Goal: Information Seeking & Learning: Learn about a topic

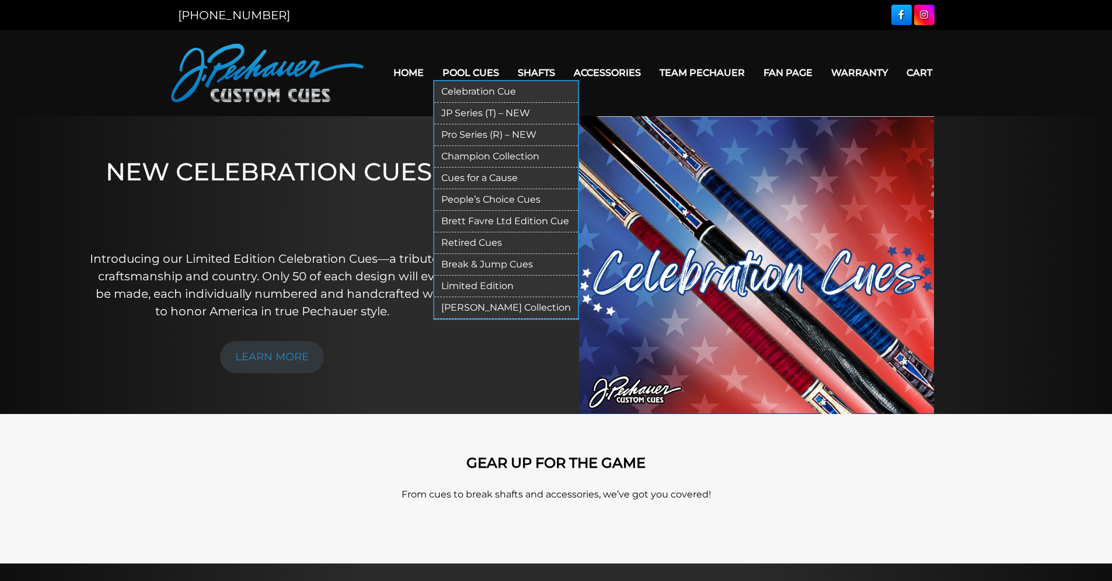
click at [451, 133] on link "Pro Series (R) – NEW" at bounding box center [506, 135] width 144 height 22
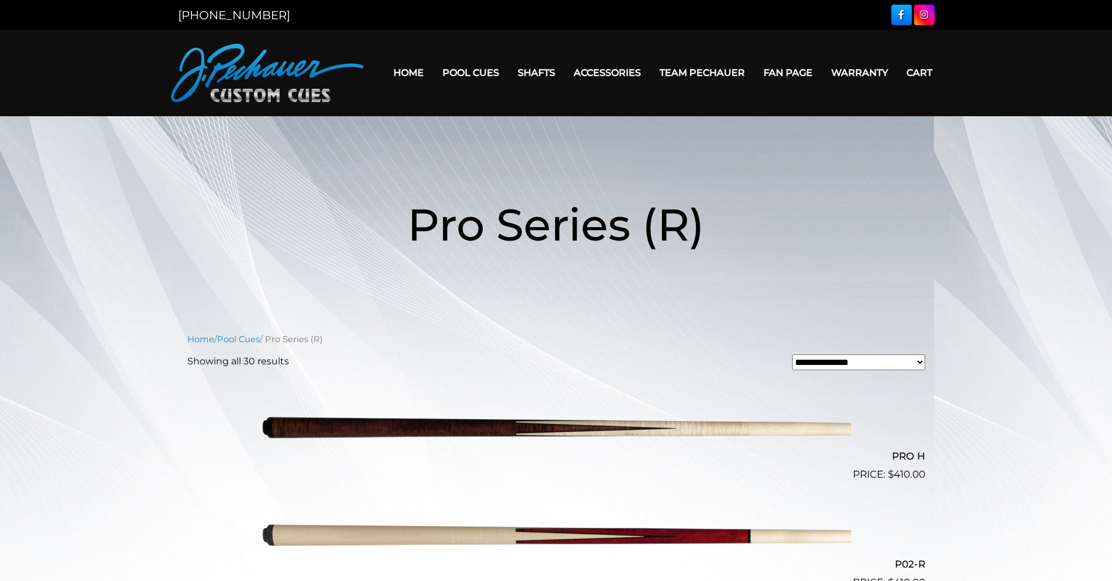
click at [392, 71] on link "Home" at bounding box center [408, 73] width 49 height 30
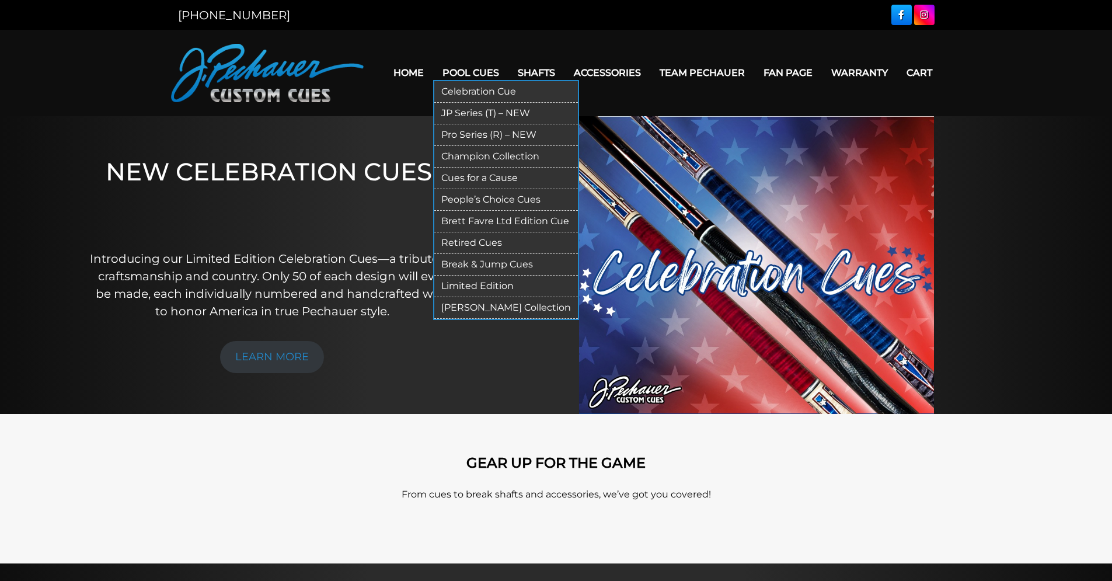
click at [457, 154] on link "Champion Collection" at bounding box center [506, 157] width 144 height 22
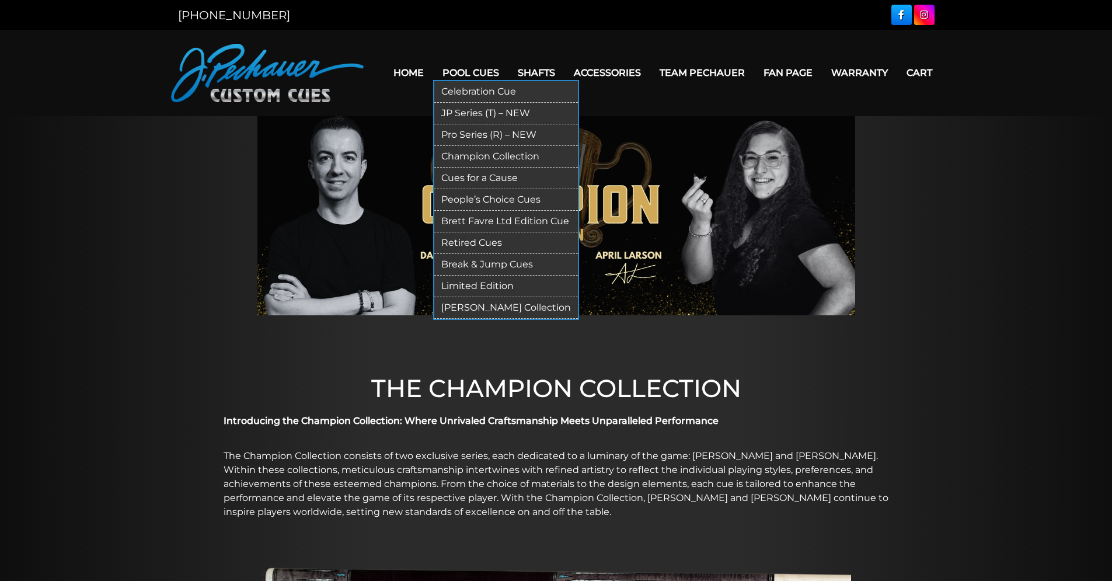
click at [452, 109] on link "JP Series (T) – NEW" at bounding box center [506, 114] width 144 height 22
click at [472, 242] on link "Retired Cues" at bounding box center [506, 243] width 144 height 22
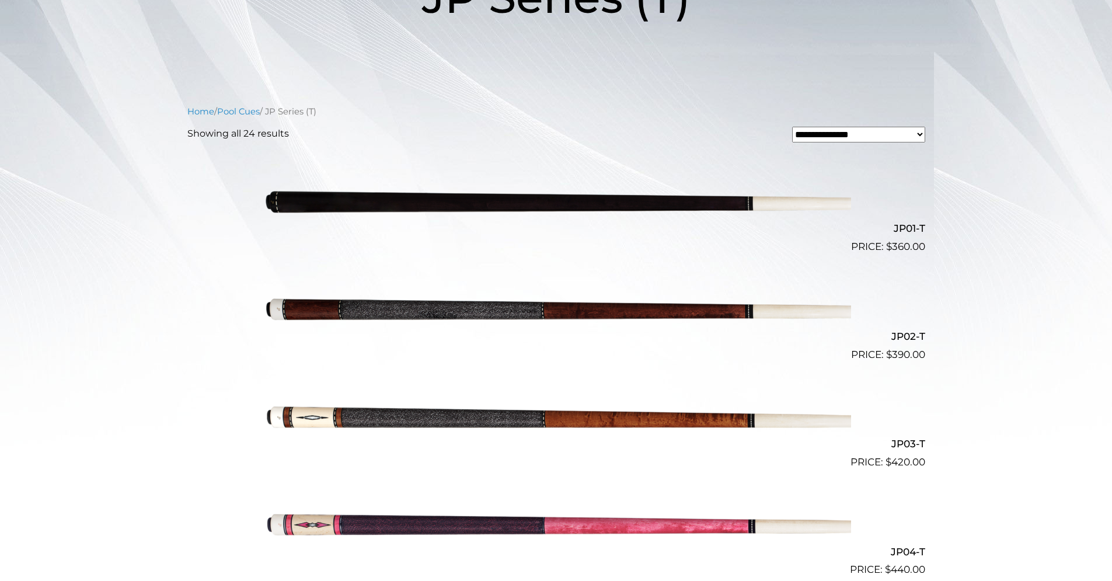
scroll to position [131, 0]
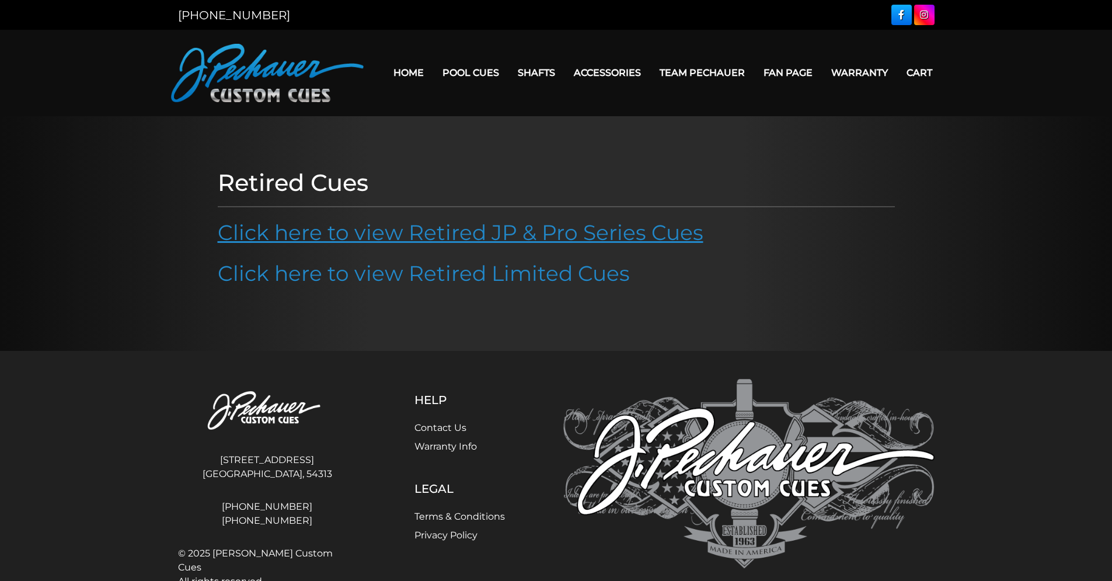
click at [471, 230] on link "Click here to view Retired JP & Pro Series Cues" at bounding box center [460, 232] width 485 height 26
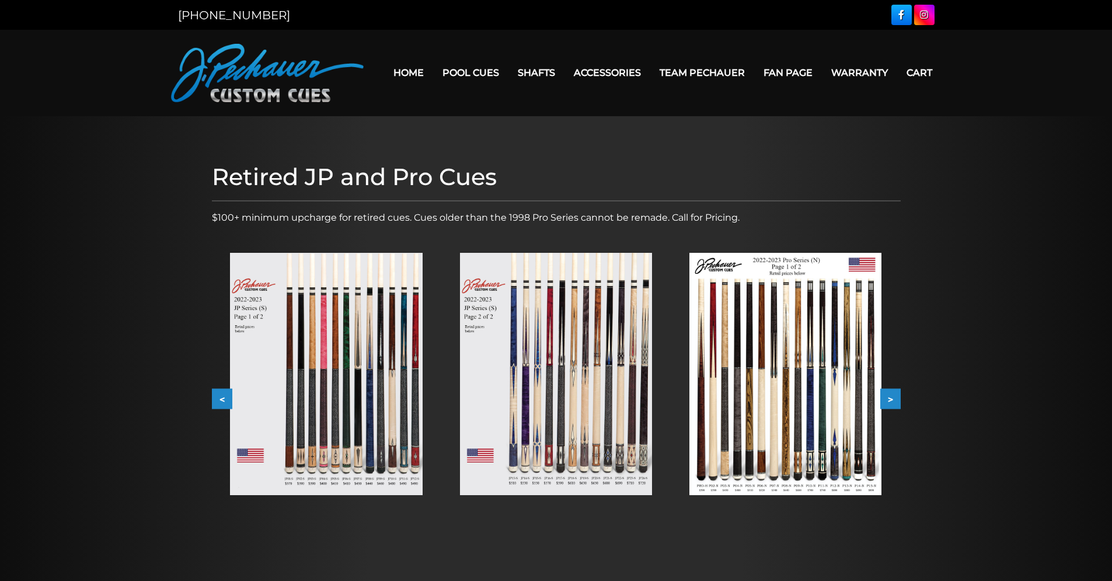
click at [892, 395] on button ">" at bounding box center [890, 399] width 20 height 20
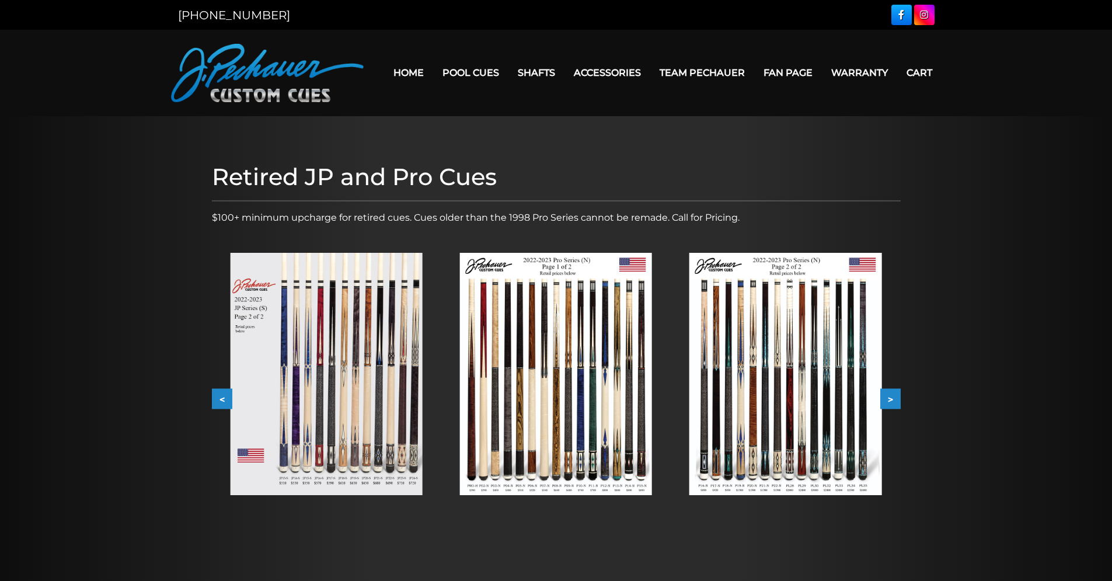
click at [892, 395] on button ">" at bounding box center [890, 399] width 20 height 20
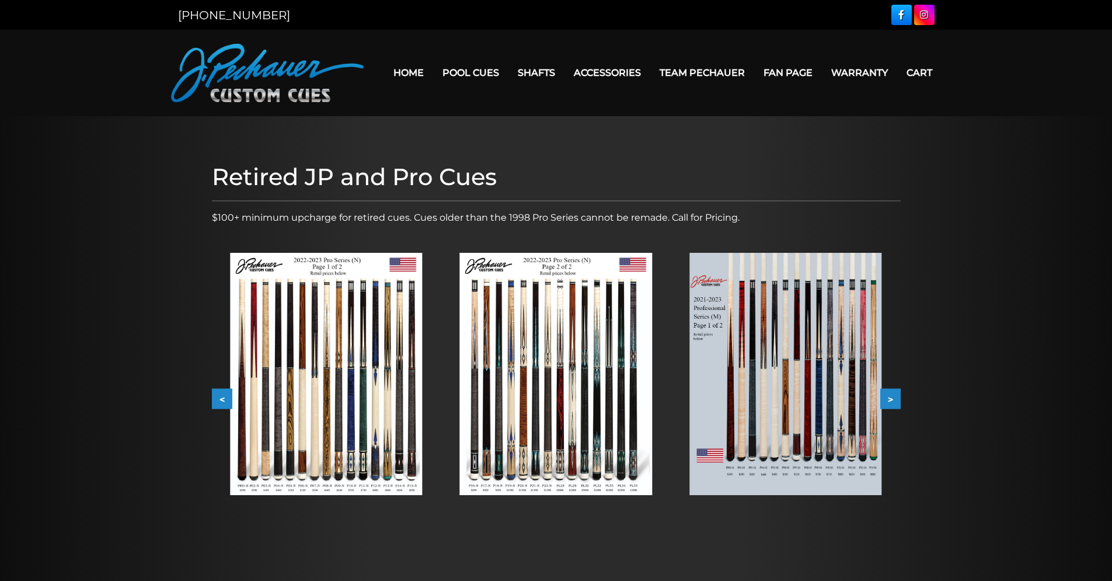
click at [892, 395] on button ">" at bounding box center [890, 399] width 20 height 20
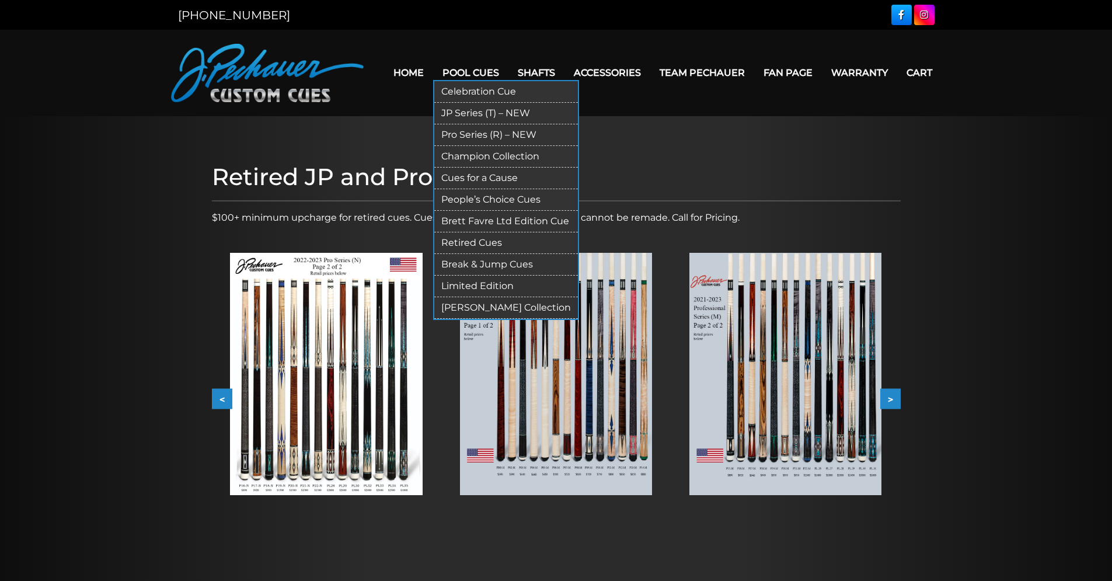
click at [441, 200] on link "People’s Choice Cues" at bounding box center [506, 200] width 144 height 22
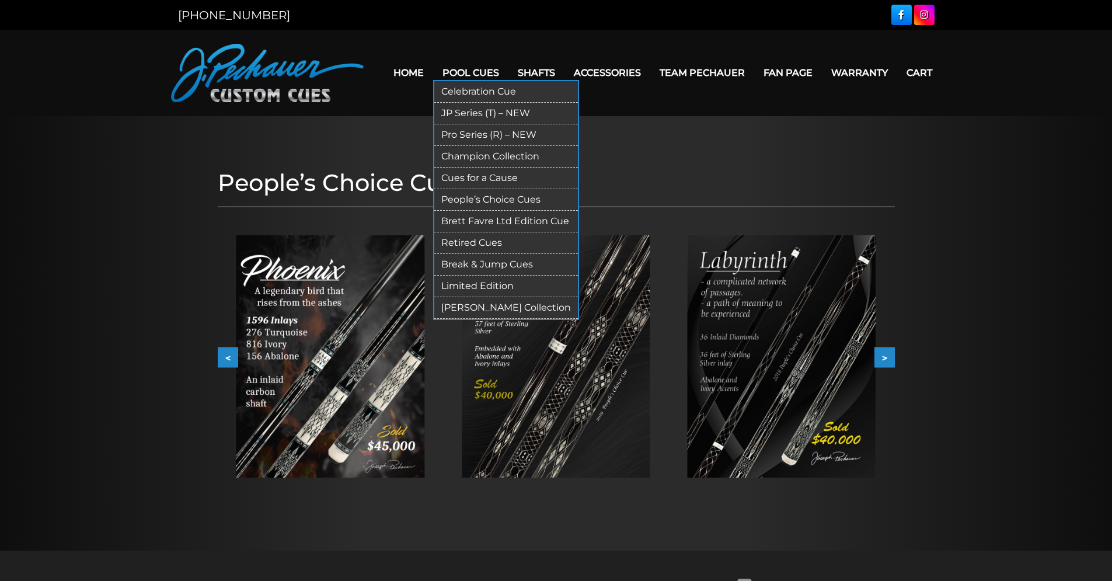
click at [450, 111] on link "JP Series (T) – NEW" at bounding box center [506, 114] width 144 height 22
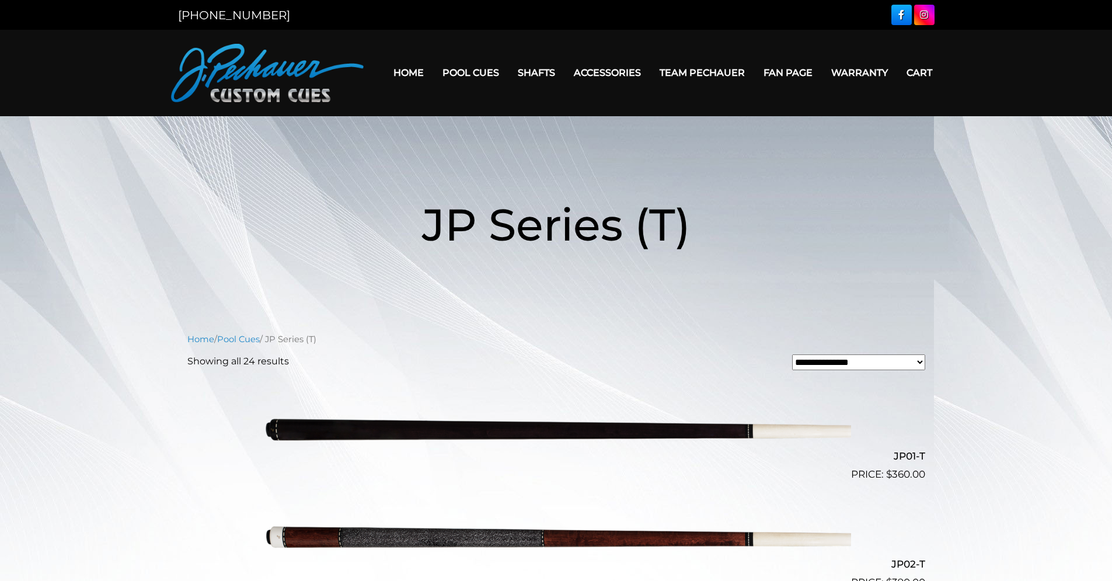
click at [392, 73] on link "Home" at bounding box center [408, 73] width 49 height 30
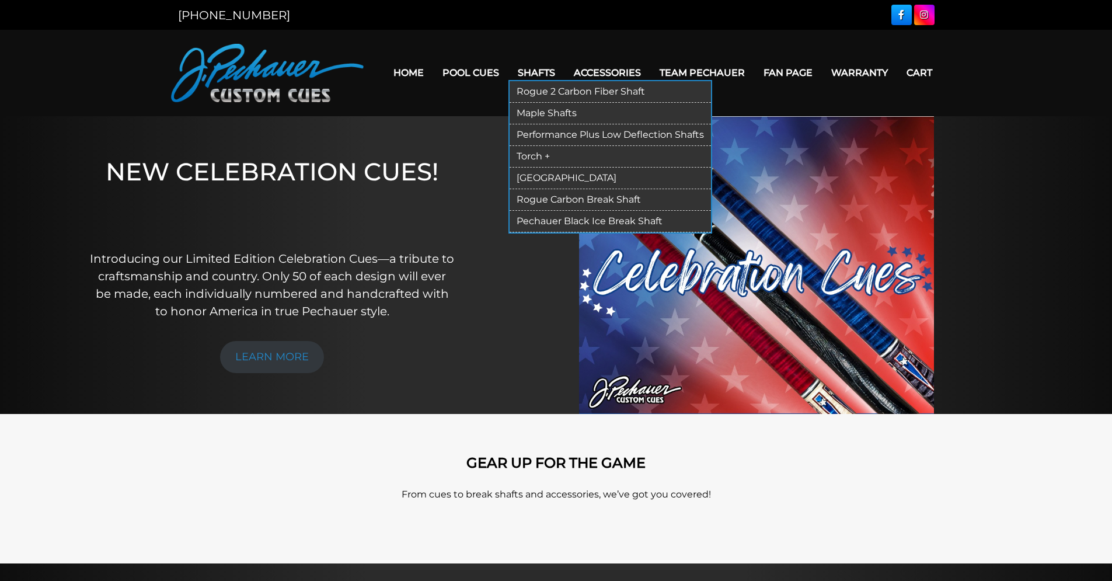
click at [525, 134] on link "Performance Plus Low Deflection Shafts" at bounding box center [609, 135] width 201 height 22
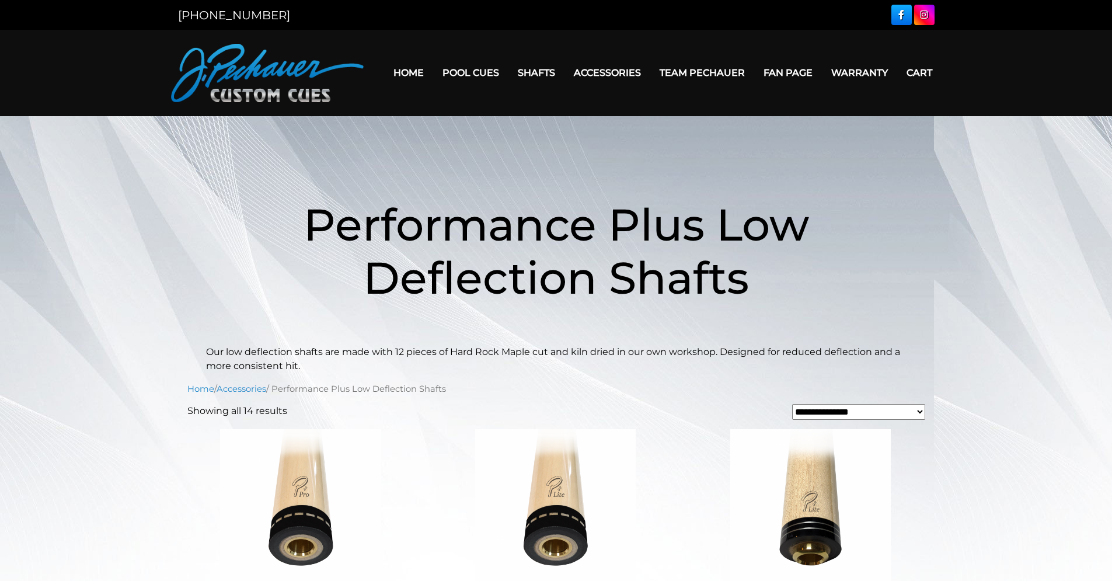
click at [922, 75] on link "Cart" at bounding box center [919, 73] width 44 height 30
click at [918, 72] on link "Cart" at bounding box center [919, 73] width 44 height 30
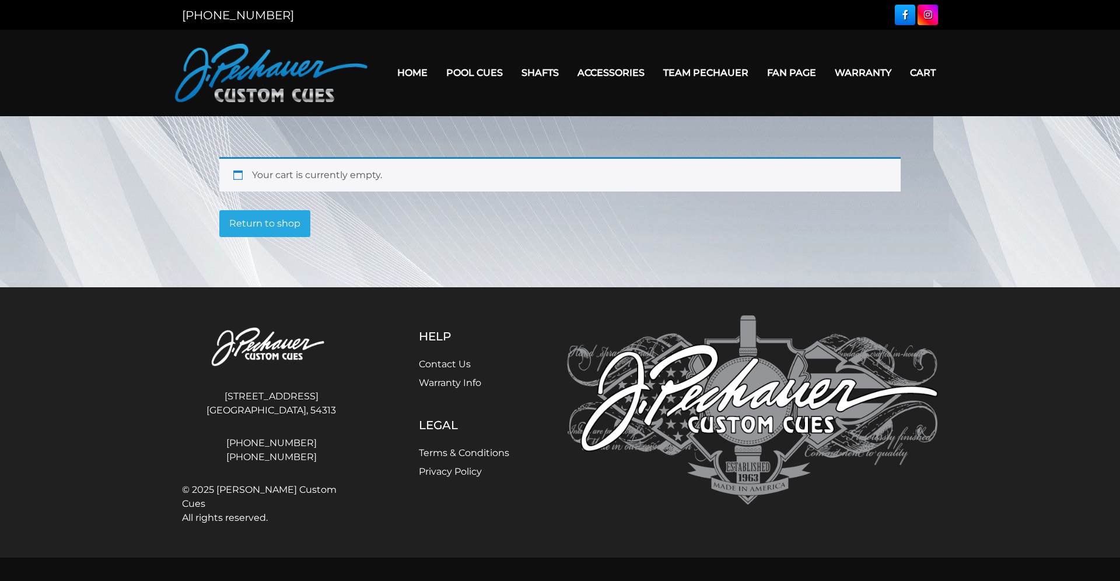
click at [394, 70] on link "Home" at bounding box center [412, 73] width 49 height 30
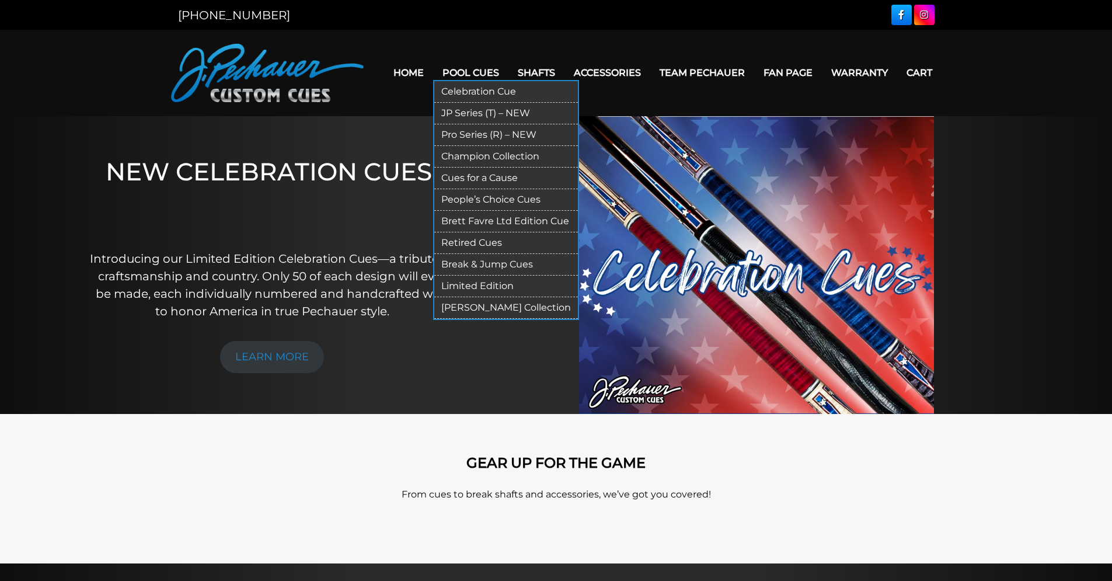
click at [458, 134] on link "Pro Series (R) – NEW" at bounding box center [506, 135] width 144 height 22
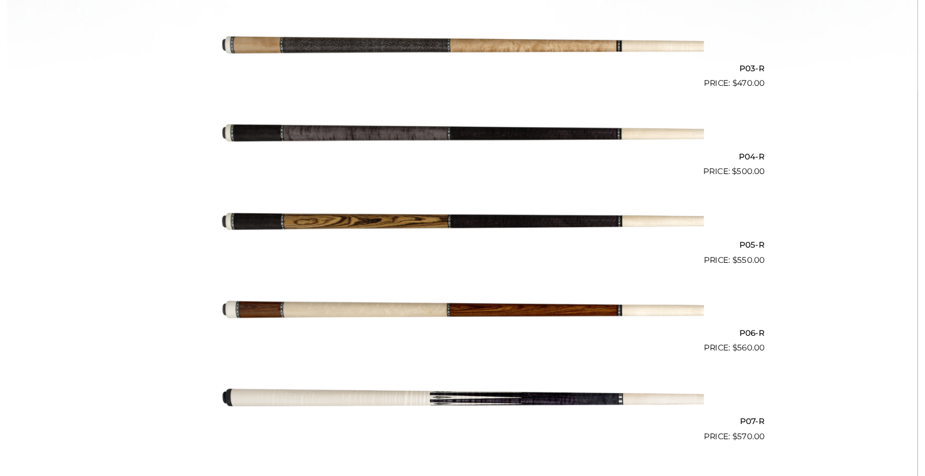
scroll to position [579, 0]
